Goal: Task Accomplishment & Management: Manage account settings

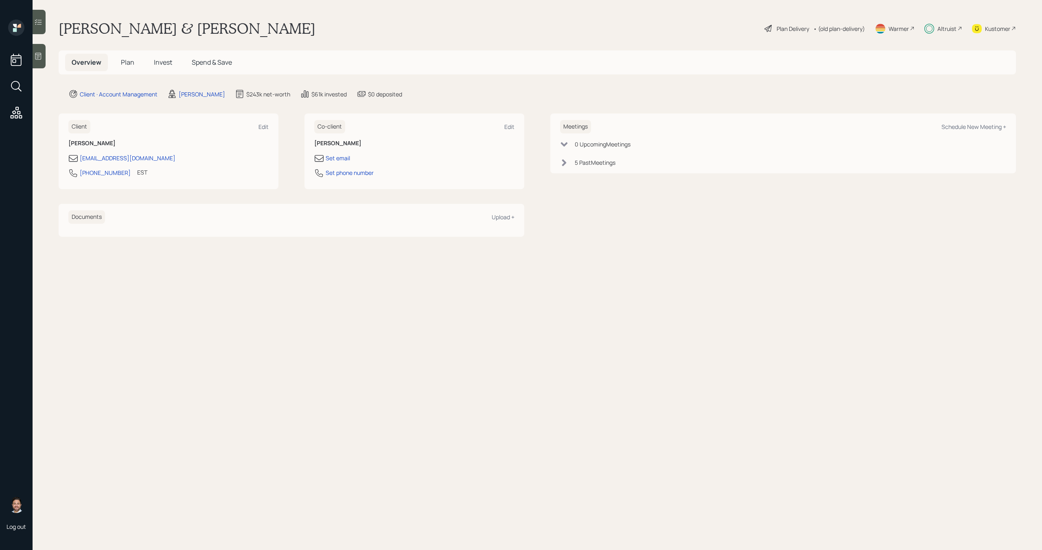
click at [132, 68] on h5 "Plan" at bounding box center [127, 63] width 26 height 18
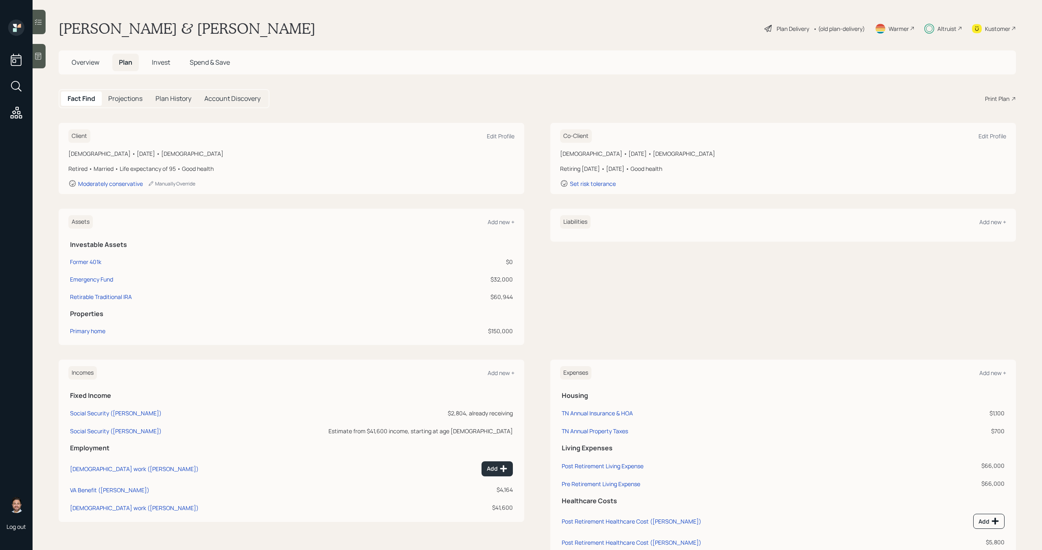
click at [98, 66] on span "Overview" at bounding box center [86, 62] width 28 height 9
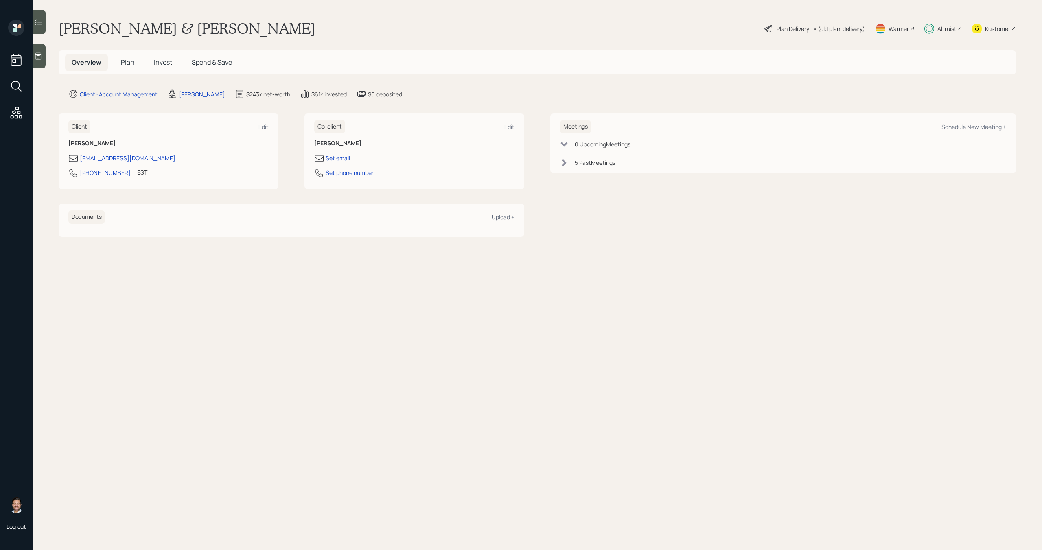
click at [797, 31] on div "Plan Delivery" at bounding box center [793, 28] width 33 height 9
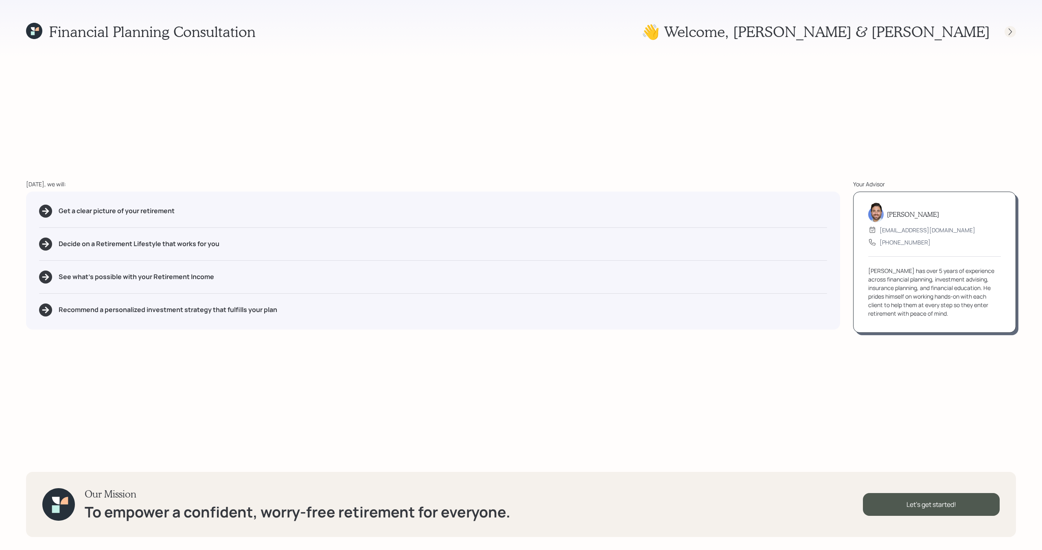
click at [1010, 33] on icon at bounding box center [1010, 31] width 3 height 7
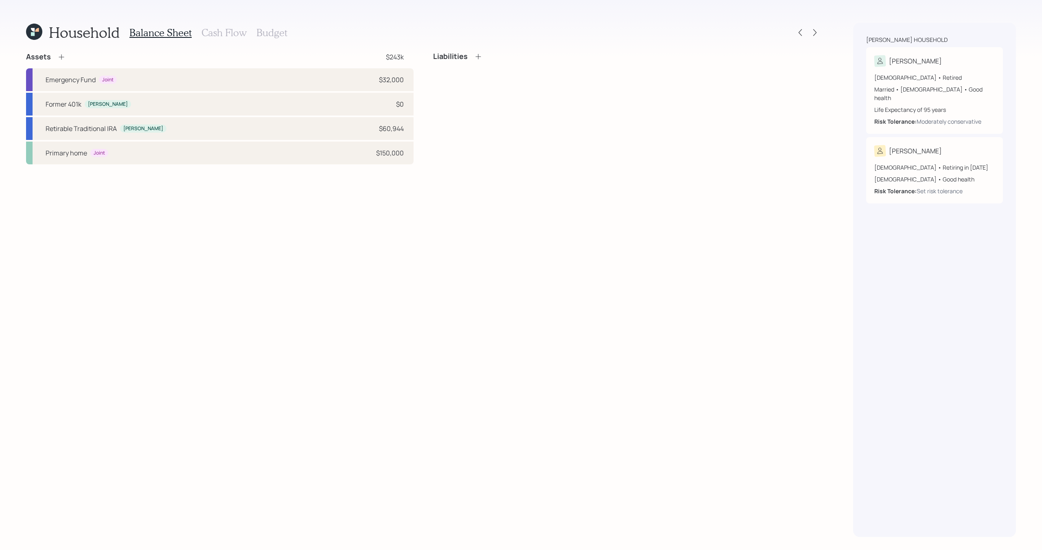
click at [817, 38] on div at bounding box center [814, 32] width 11 height 11
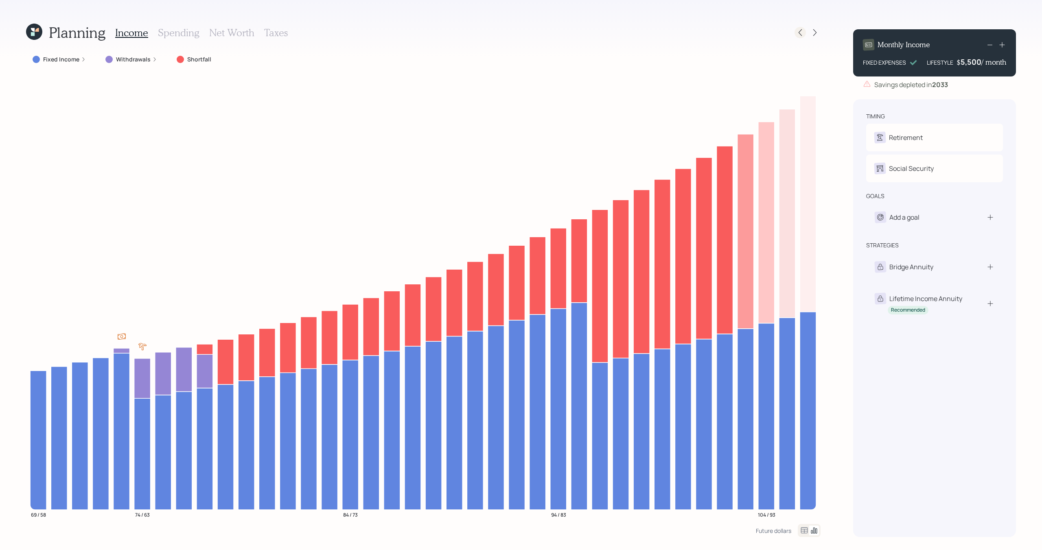
click at [802, 33] on icon at bounding box center [800, 32] width 8 height 8
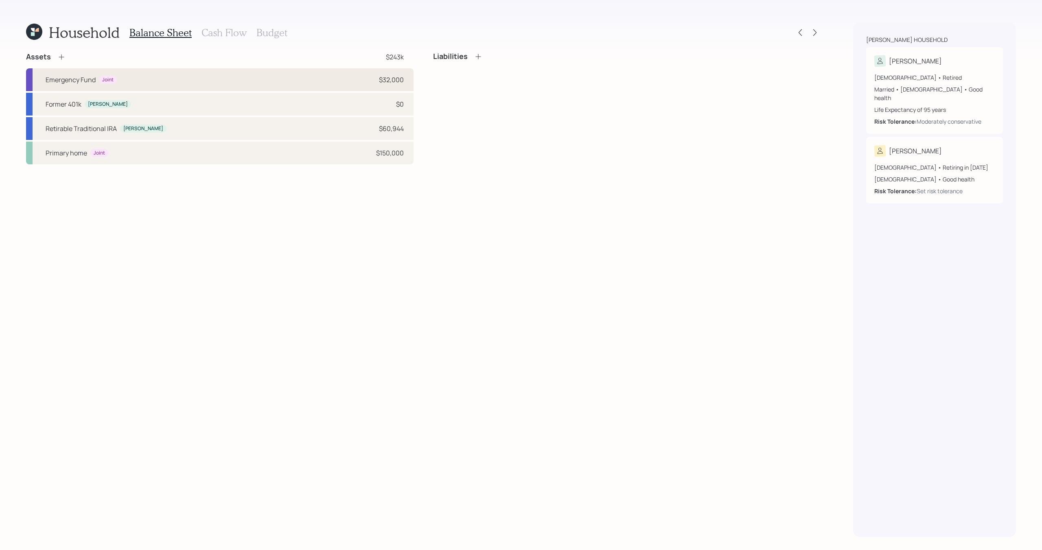
click at [275, 83] on div "Emergency Fund Joint $32,000" at bounding box center [220, 79] width 388 height 23
select select "emergency_fund"
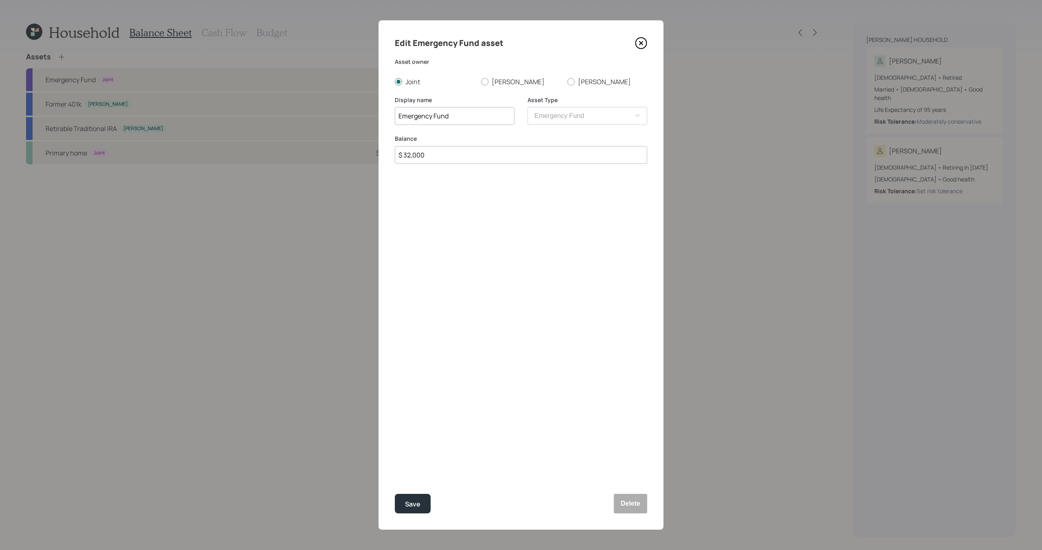
click at [640, 44] on icon at bounding box center [641, 43] width 3 height 3
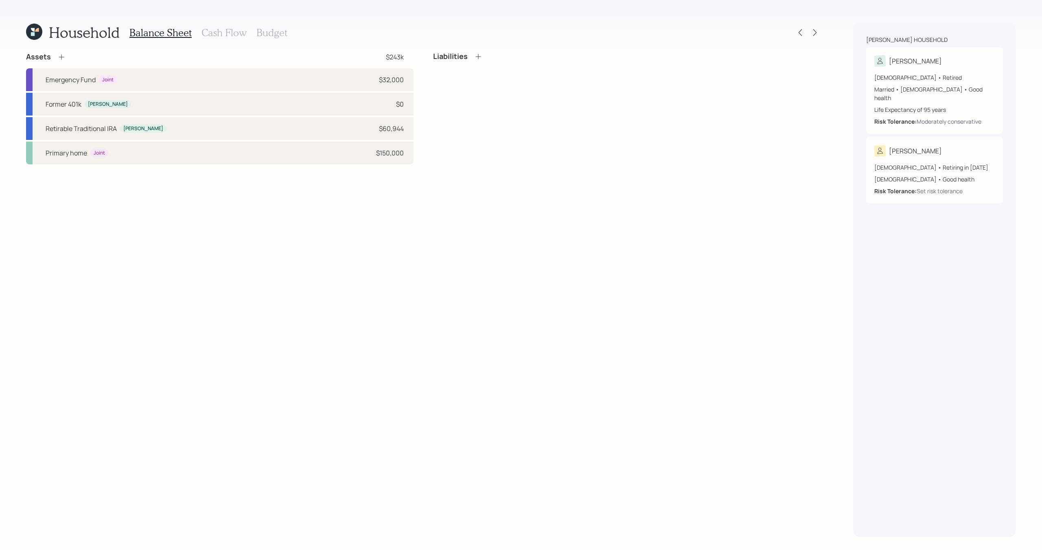
click at [222, 37] on h3 "Cash Flow" at bounding box center [224, 33] width 45 height 12
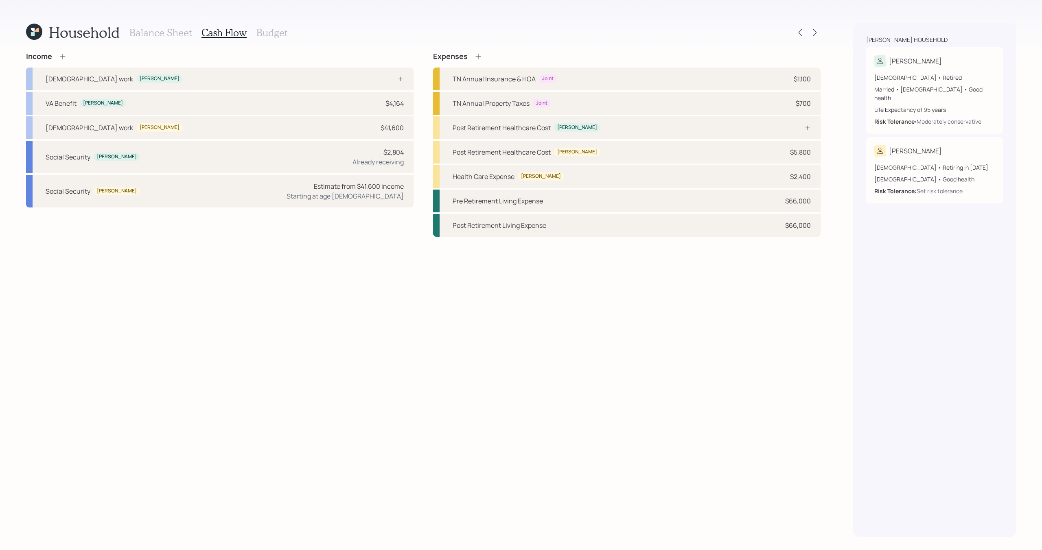
click at [272, 37] on h3 "Budget" at bounding box center [271, 33] width 31 height 12
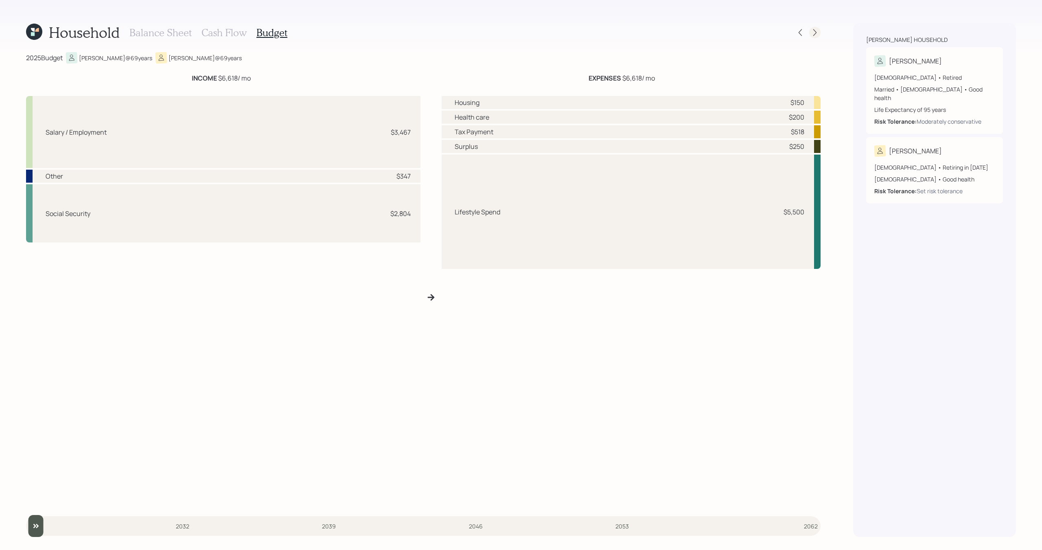
click at [815, 32] on icon at bounding box center [815, 32] width 8 height 8
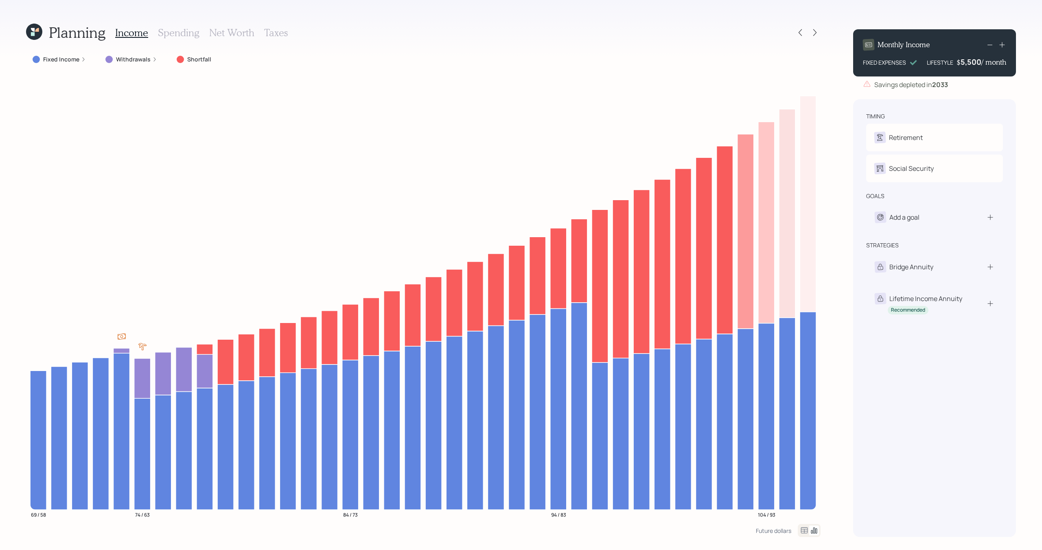
click at [67, 64] on div "Fixed Income" at bounding box center [59, 59] width 66 height 15
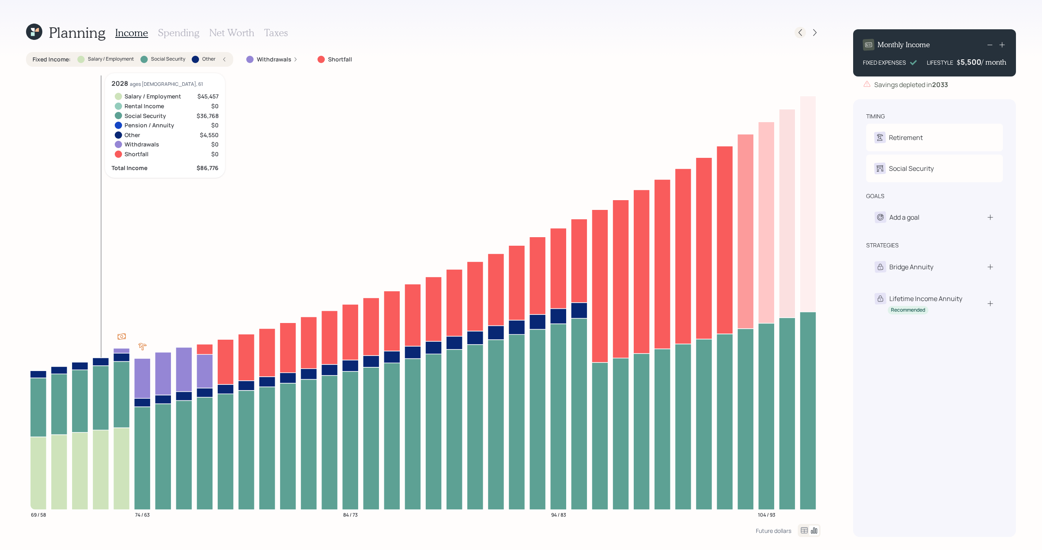
click at [805, 33] on div at bounding box center [800, 32] width 11 height 11
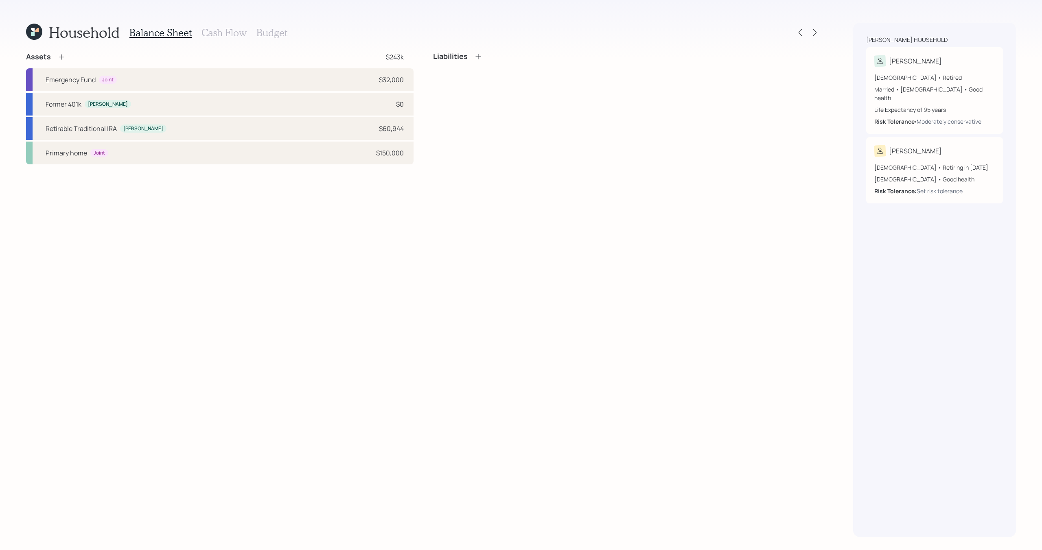
click at [241, 34] on h3 "Cash Flow" at bounding box center [224, 33] width 45 height 12
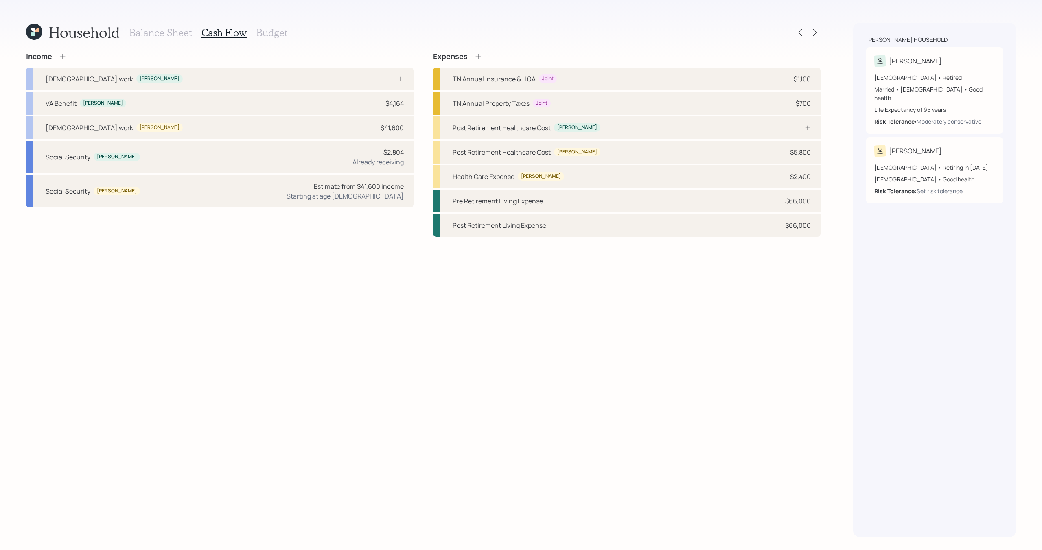
click at [824, 30] on div "Household Balance Sheet Cash Flow Budget Income [DEMOGRAPHIC_DATA] work [PERSON…" at bounding box center [521, 275] width 1042 height 550
click at [815, 31] on icon at bounding box center [815, 32] width 8 height 8
click at [34, 35] on icon at bounding box center [33, 34] width 4 height 4
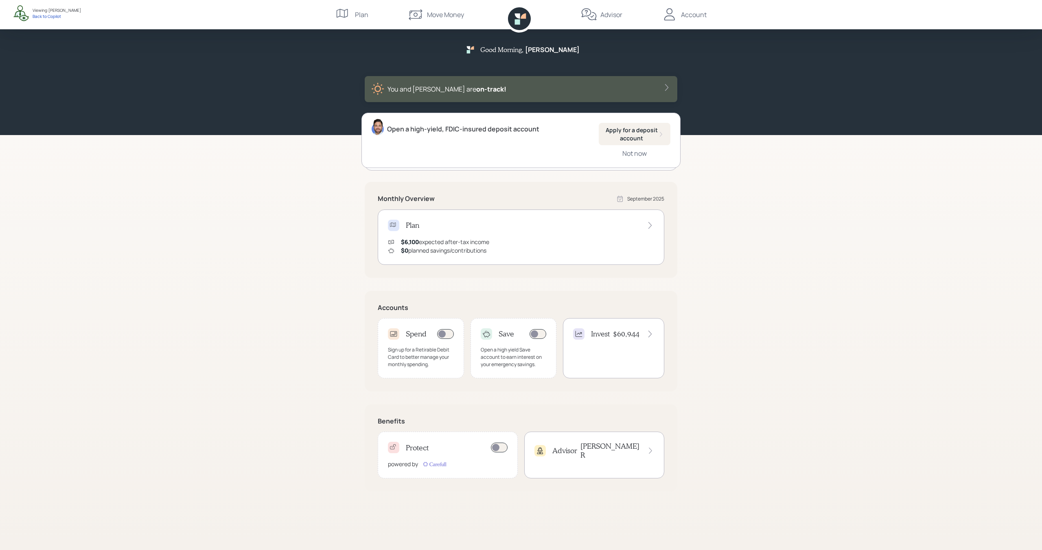
click at [698, 16] on div "Account" at bounding box center [694, 15] width 26 height 10
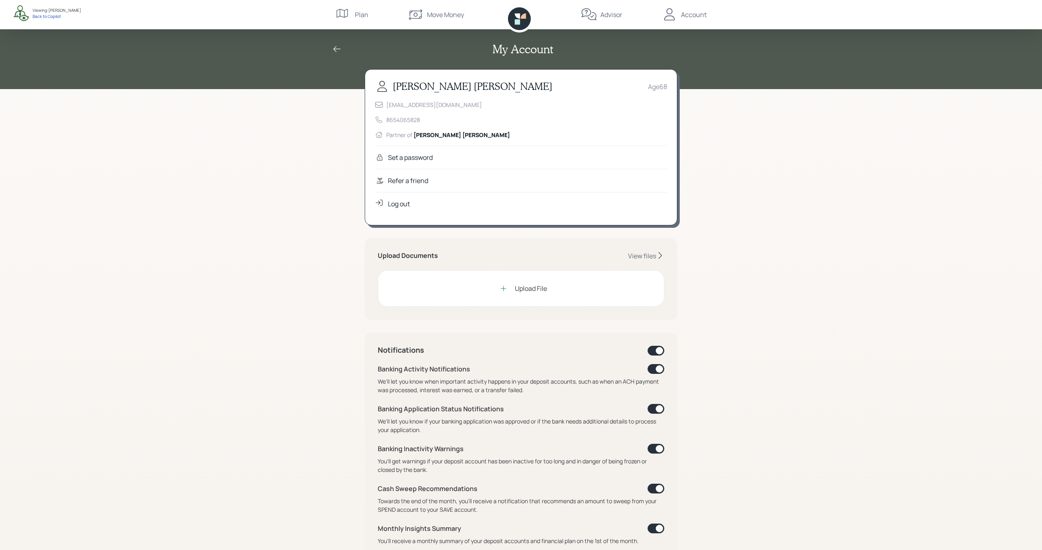
click at [460, 187] on div "Refer a friend" at bounding box center [521, 180] width 292 height 23
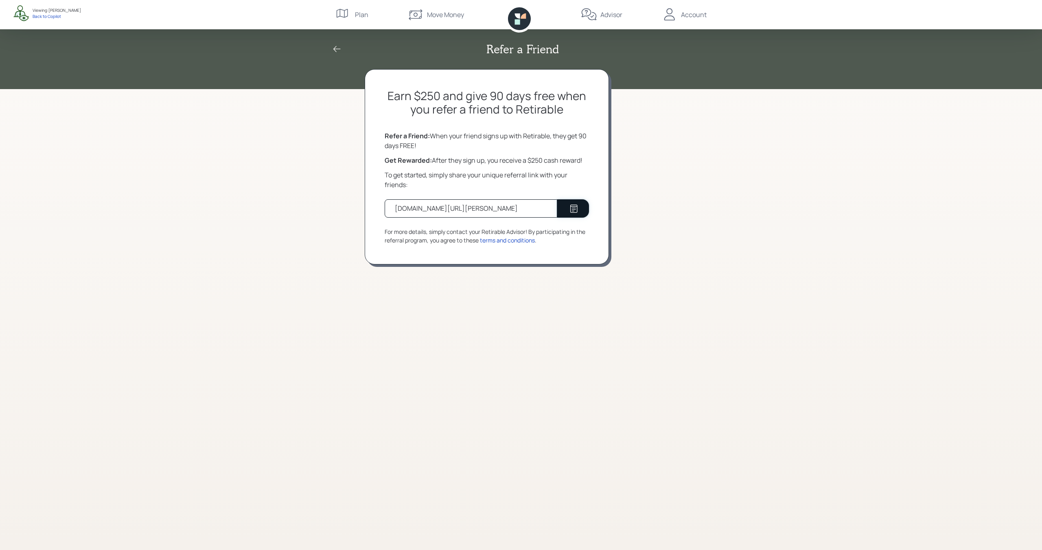
click at [578, 212] on icon at bounding box center [574, 209] width 10 height 10
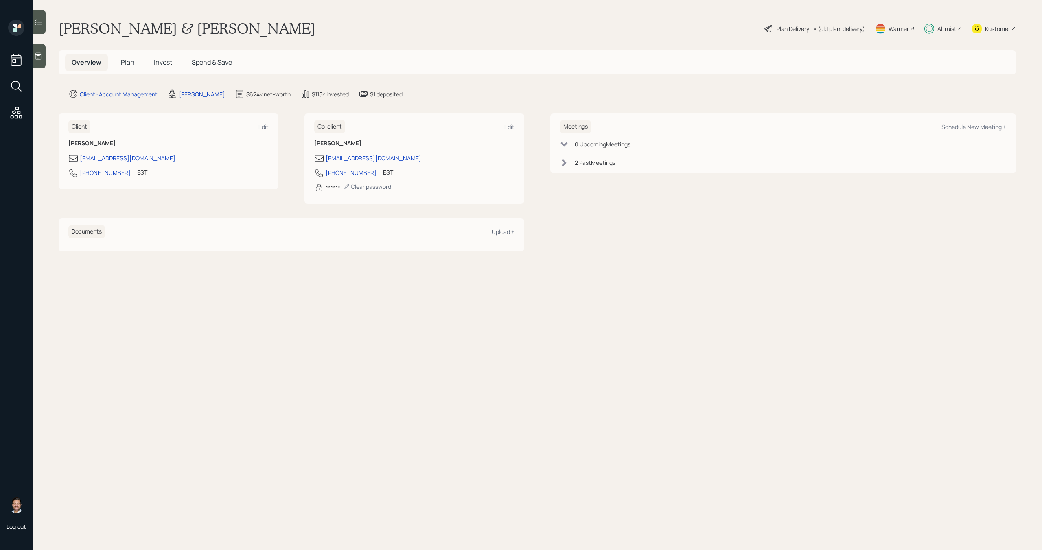
click at [164, 64] on span "Invest" at bounding box center [163, 62] width 18 height 9
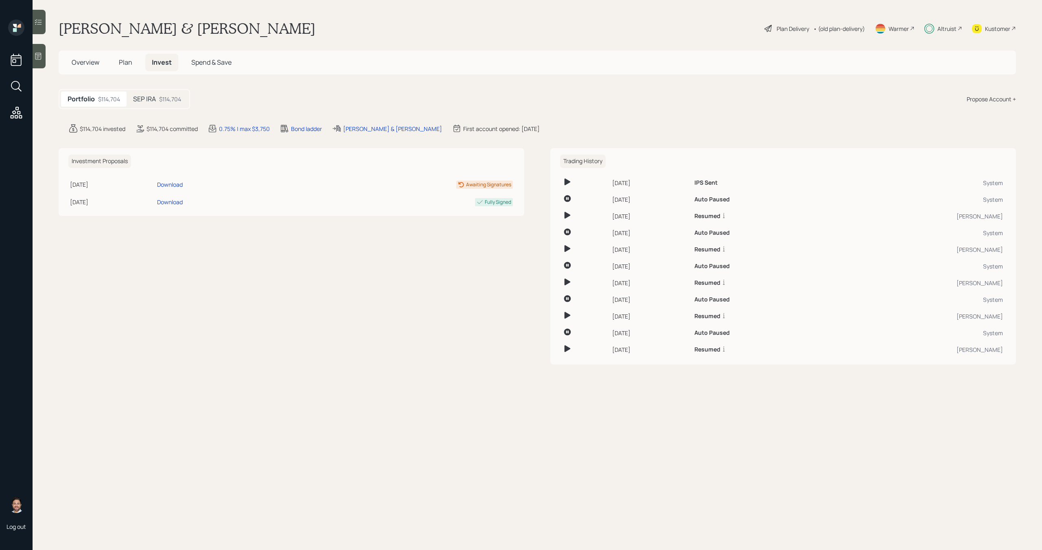
click at [122, 62] on span "Plan" at bounding box center [125, 62] width 13 height 9
